Goal: Task Accomplishment & Management: Manage account settings

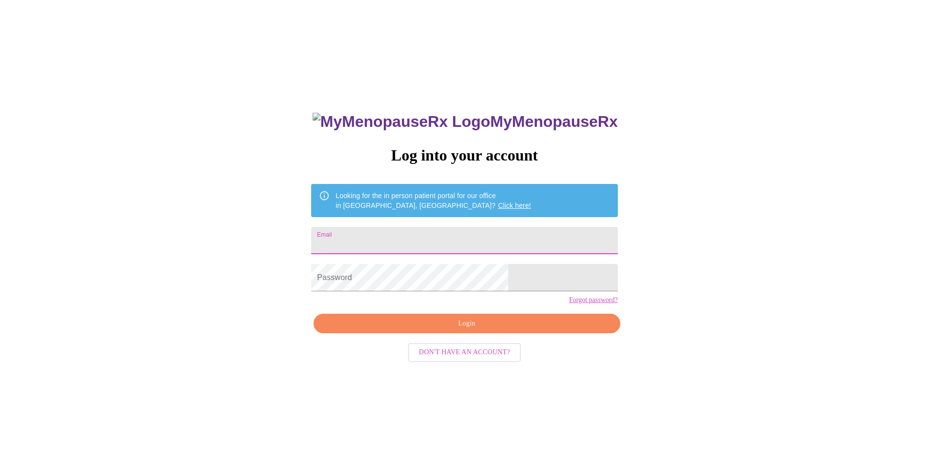
click at [439, 232] on input "Email" at bounding box center [464, 240] width 306 height 27
type input "[EMAIL_ADDRESS][DOMAIN_NAME]"
click at [472, 330] on span "Login" at bounding box center [467, 324] width 284 height 12
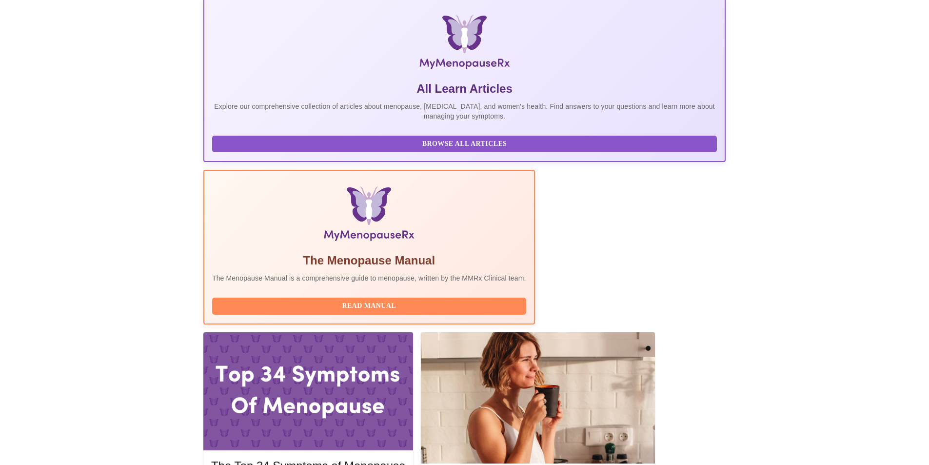
scroll to position [195, 0]
